Goal: Register for event/course

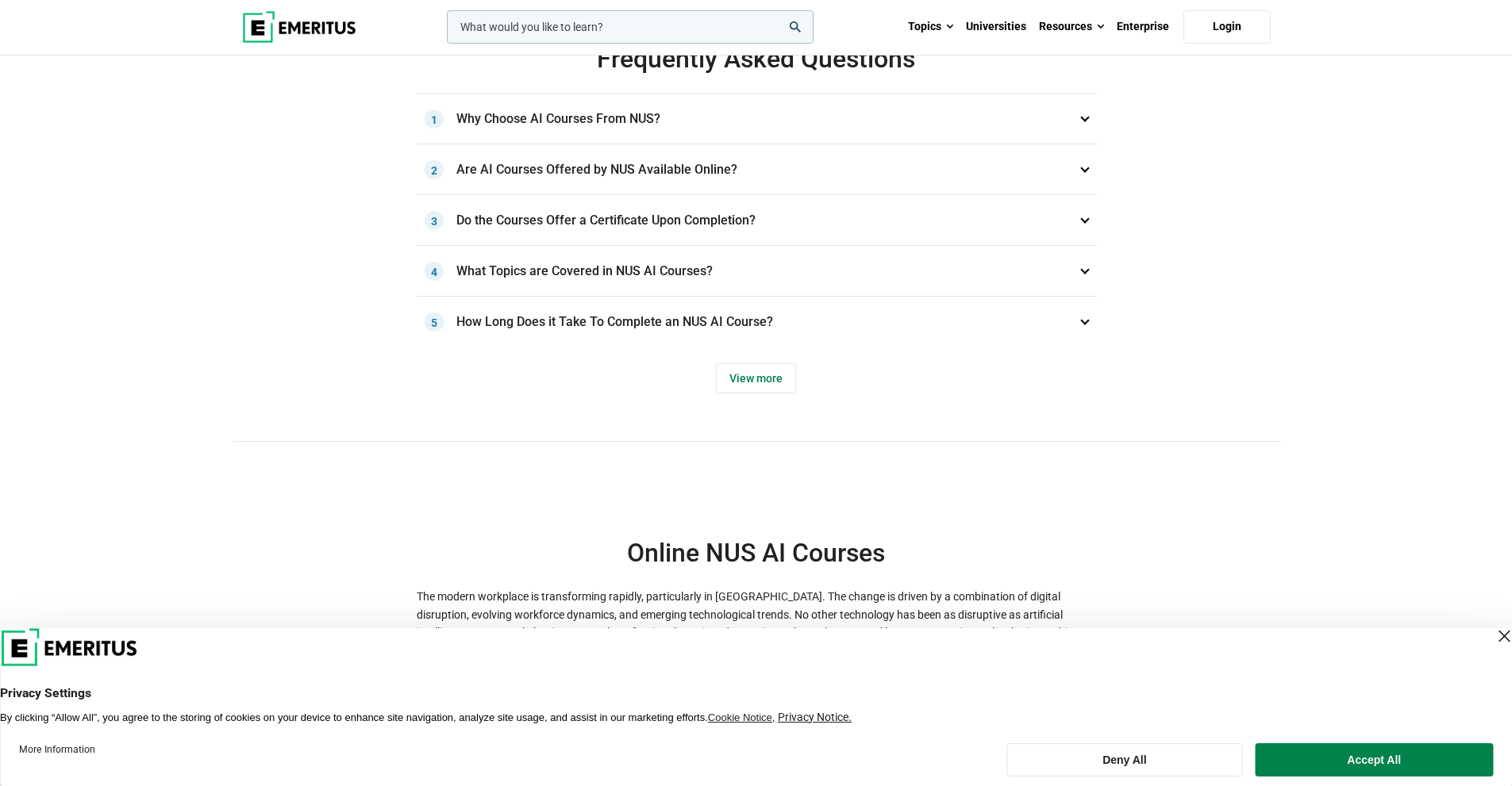
scroll to position [555, 0]
click at [494, 263] on h3 "What Topics are Covered in NUS AI Courses? 4" at bounding box center [756, 273] width 679 height 51
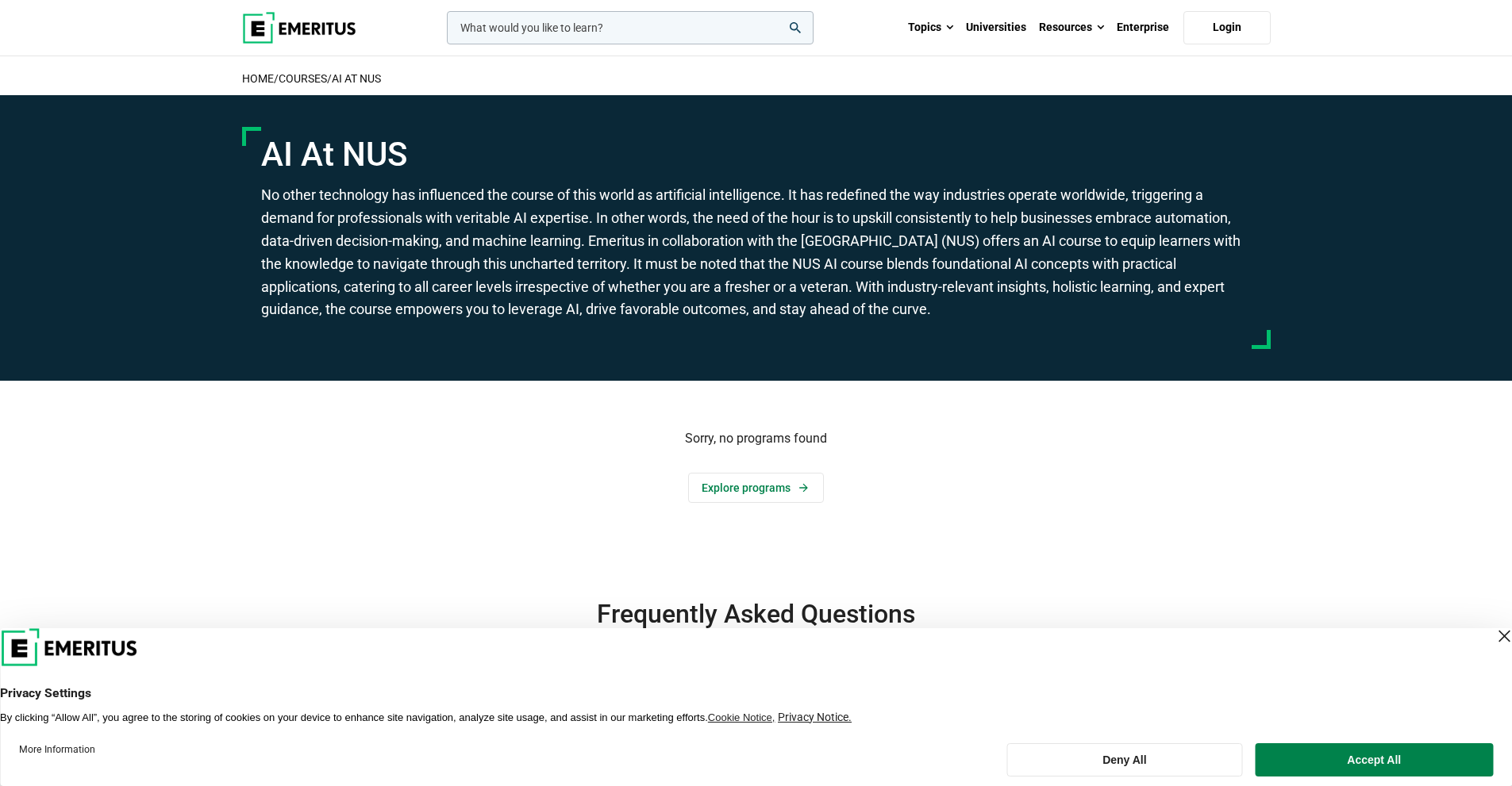
scroll to position [0, 0]
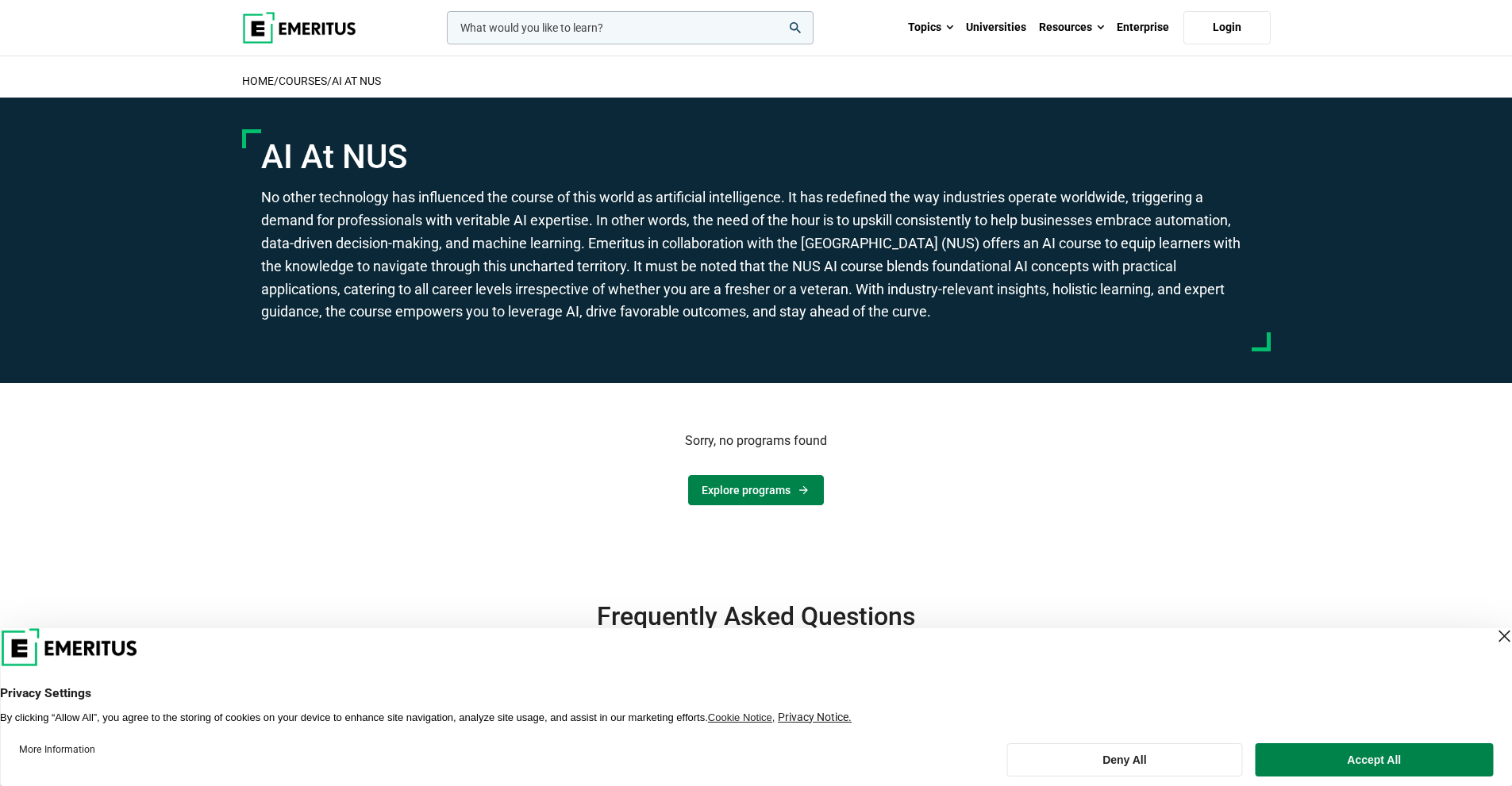
click at [718, 484] on link "Explore programs" at bounding box center [755, 490] width 135 height 30
click at [704, 496] on link "Explore programs" at bounding box center [755, 490] width 135 height 30
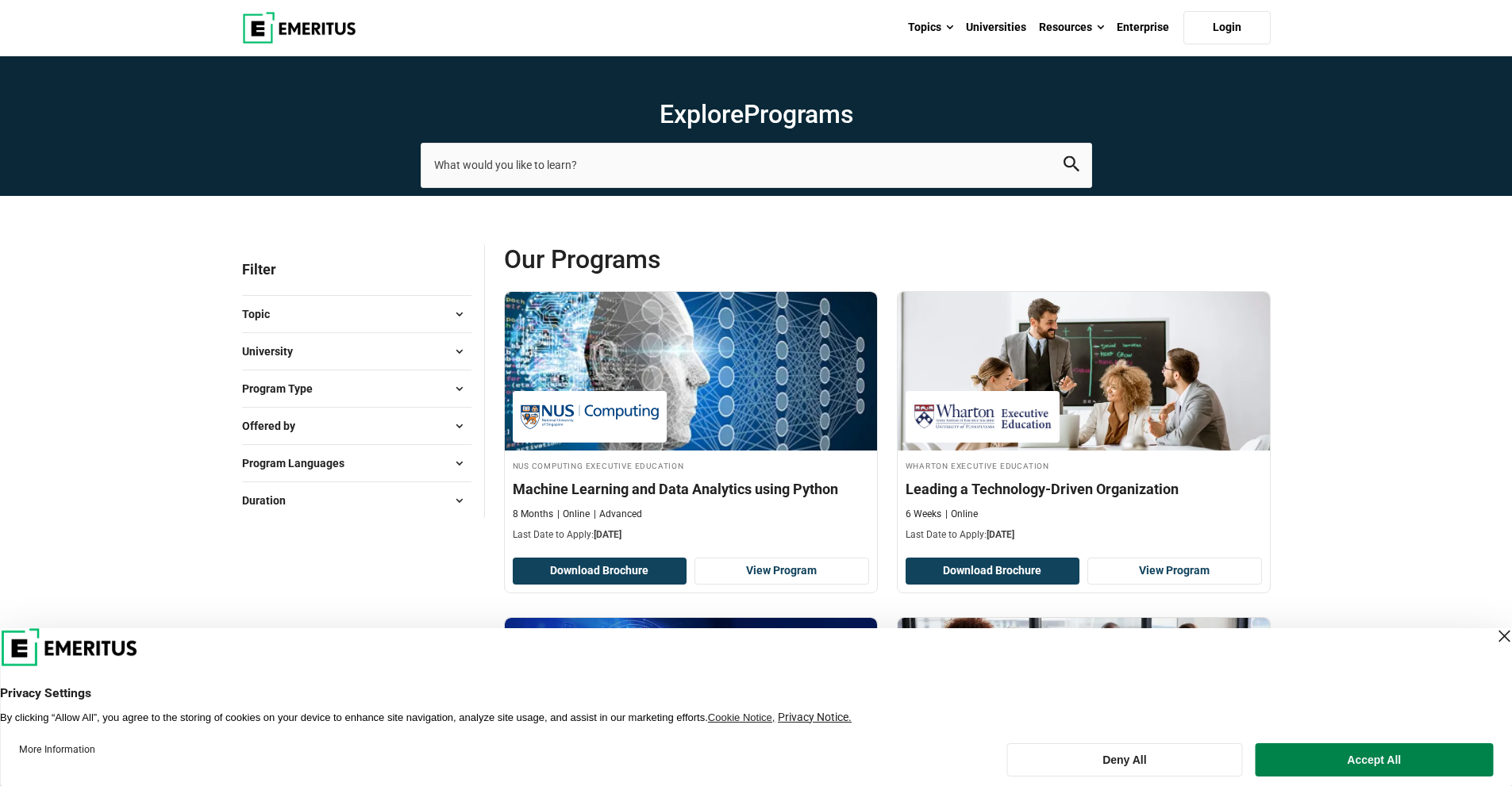
click at [344, 346] on button "University" at bounding box center [357, 351] width 229 height 24
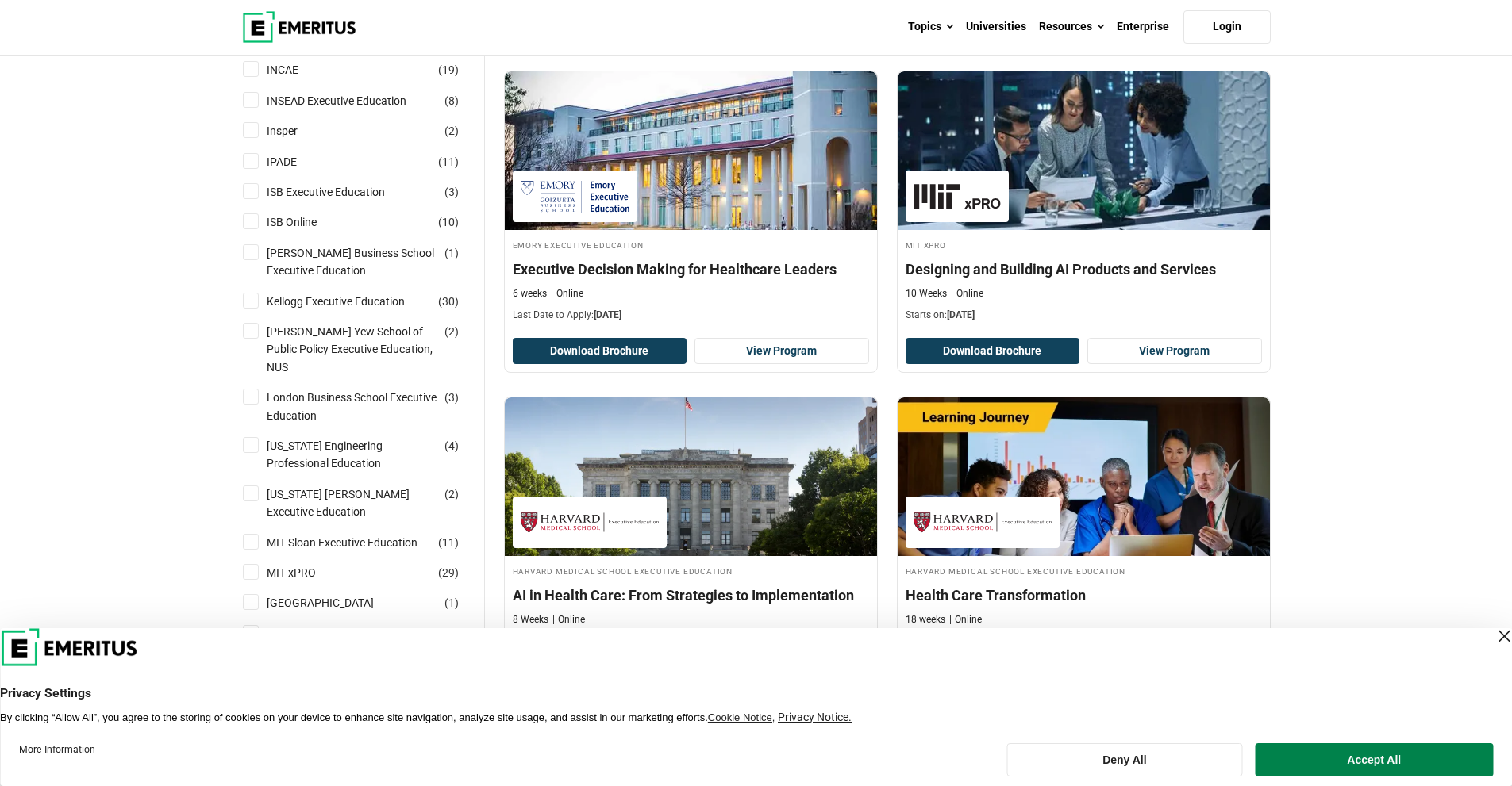
scroll to position [1269, 0]
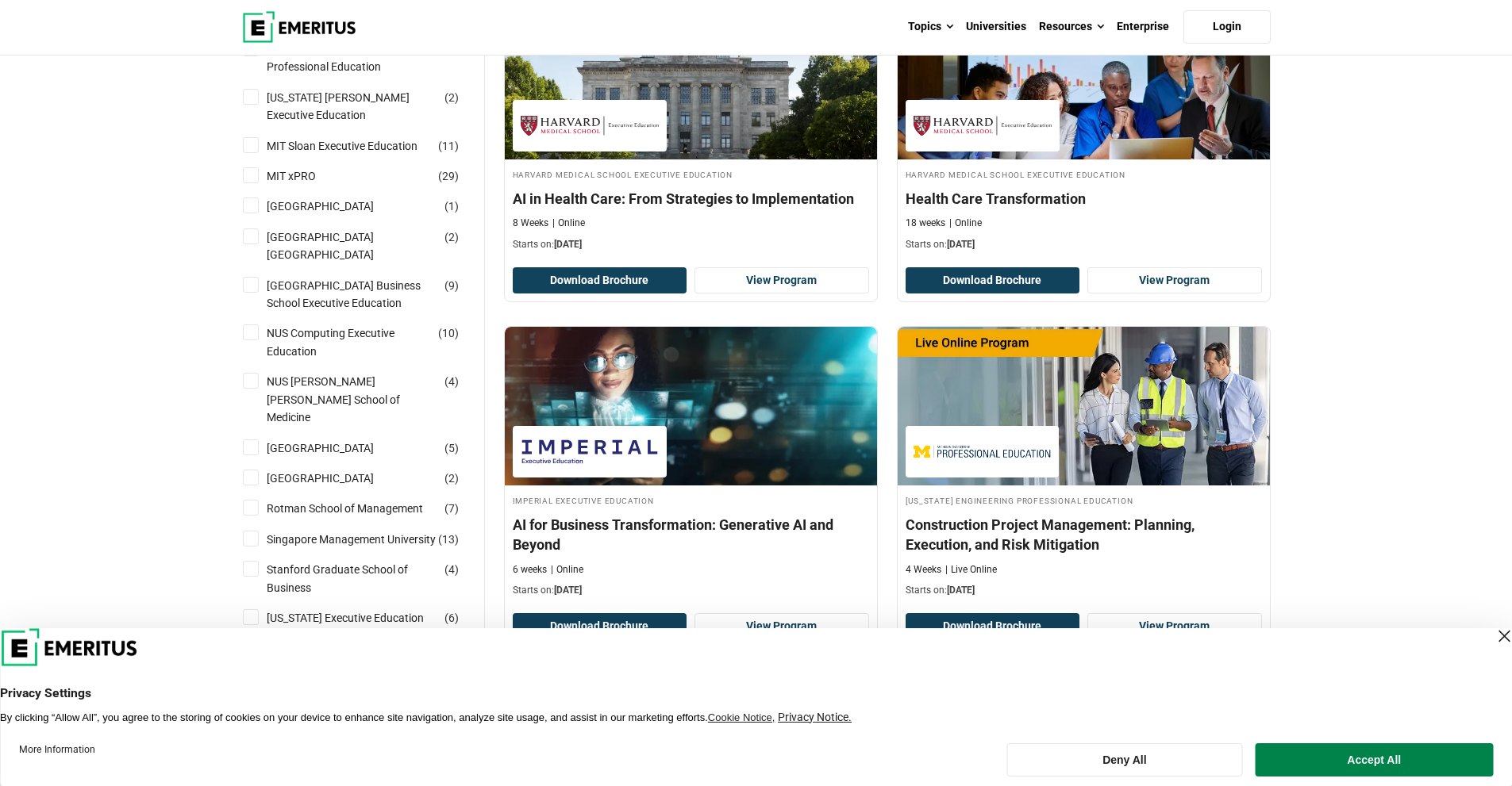
click at [255, 335] on input "NUS Computing Executive Education ( 10 )" at bounding box center [251, 332] width 16 height 16
checkbox input "true"
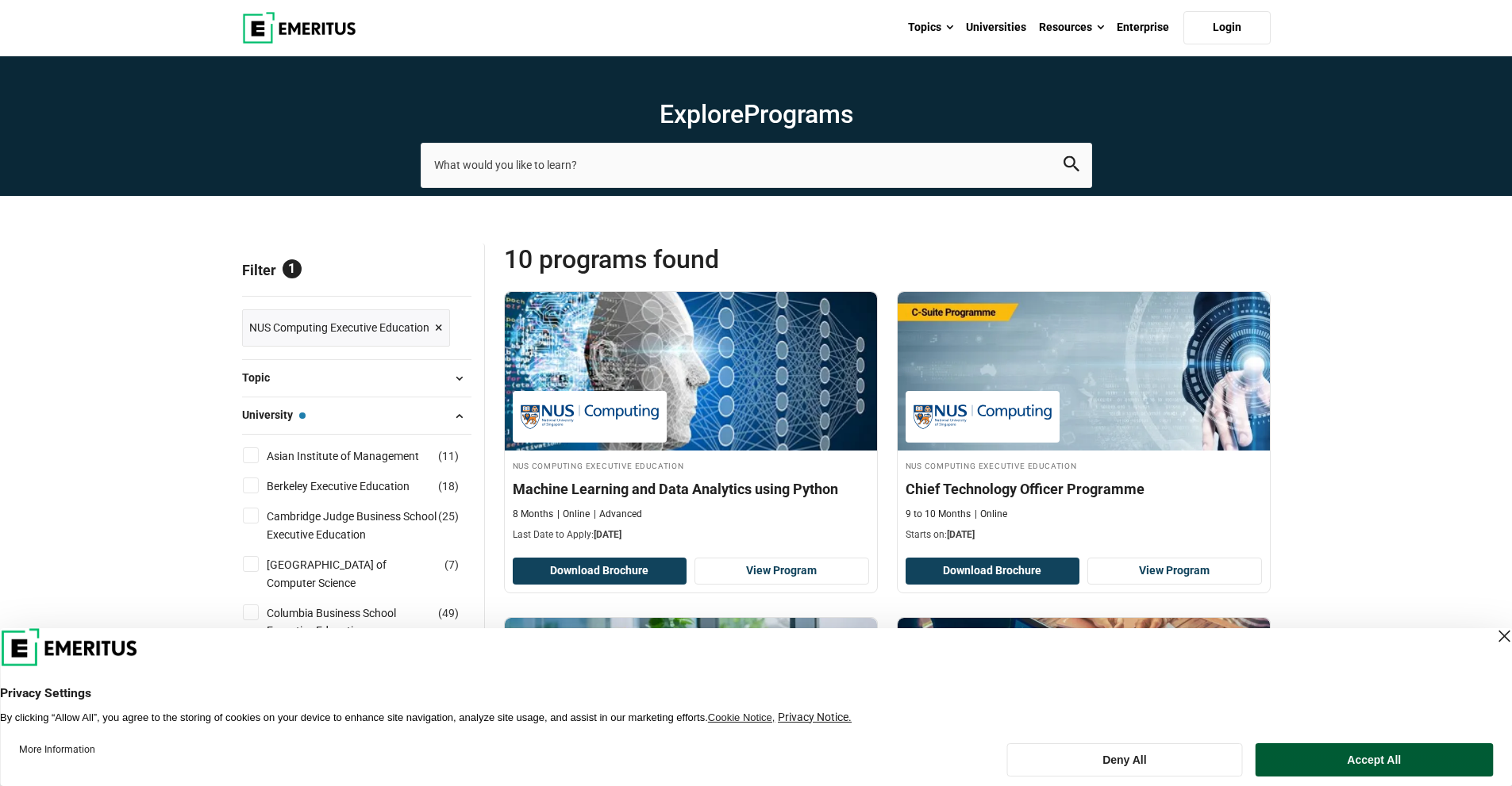
click at [1388, 752] on button "Accept All" at bounding box center [1374, 760] width 237 height 33
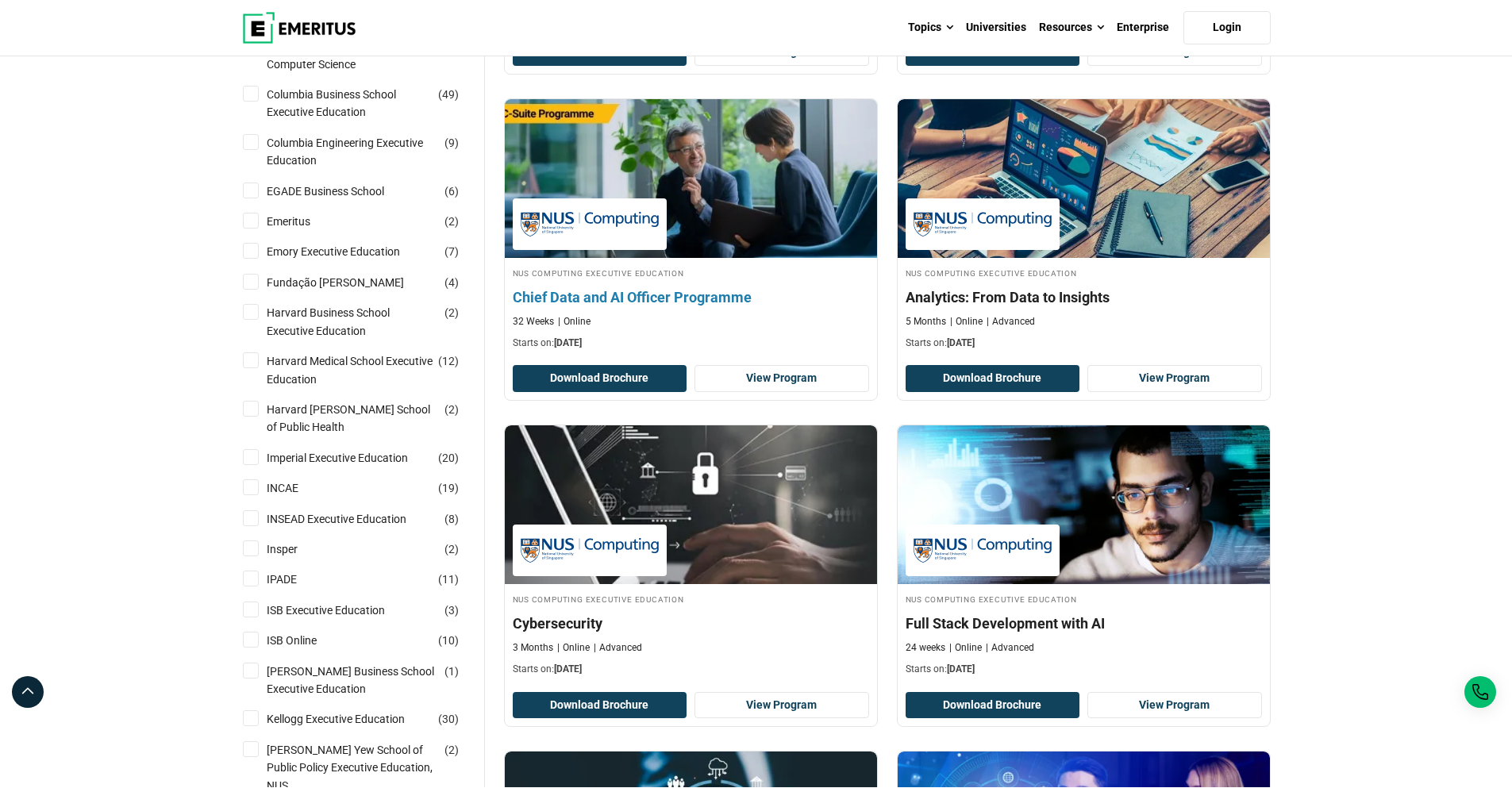
scroll to position [555, 0]
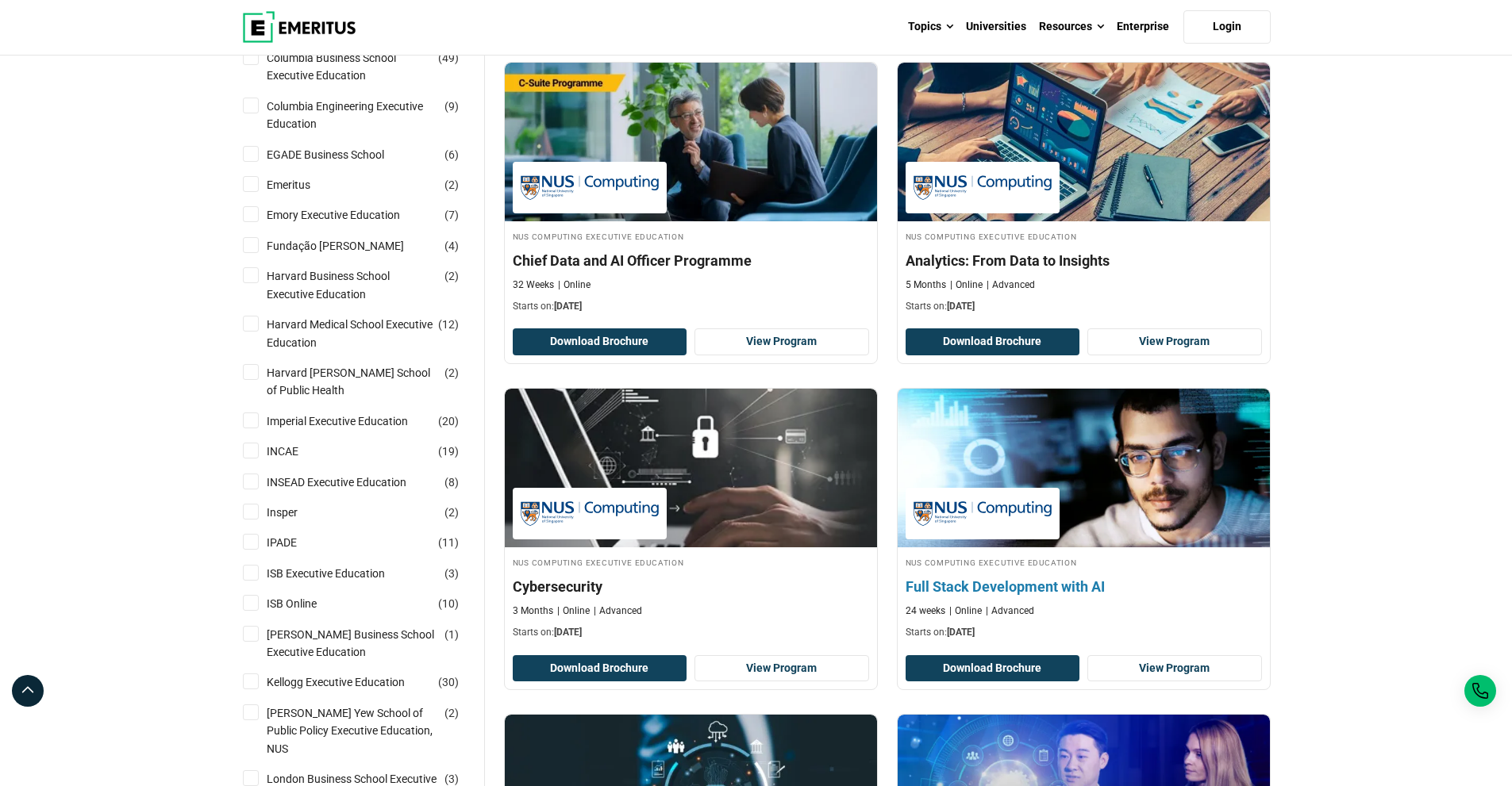
click at [1071, 583] on h4 "Full Stack Development with AI" at bounding box center [1083, 586] width 357 height 20
